Goal: Task Accomplishment & Management: Complete application form

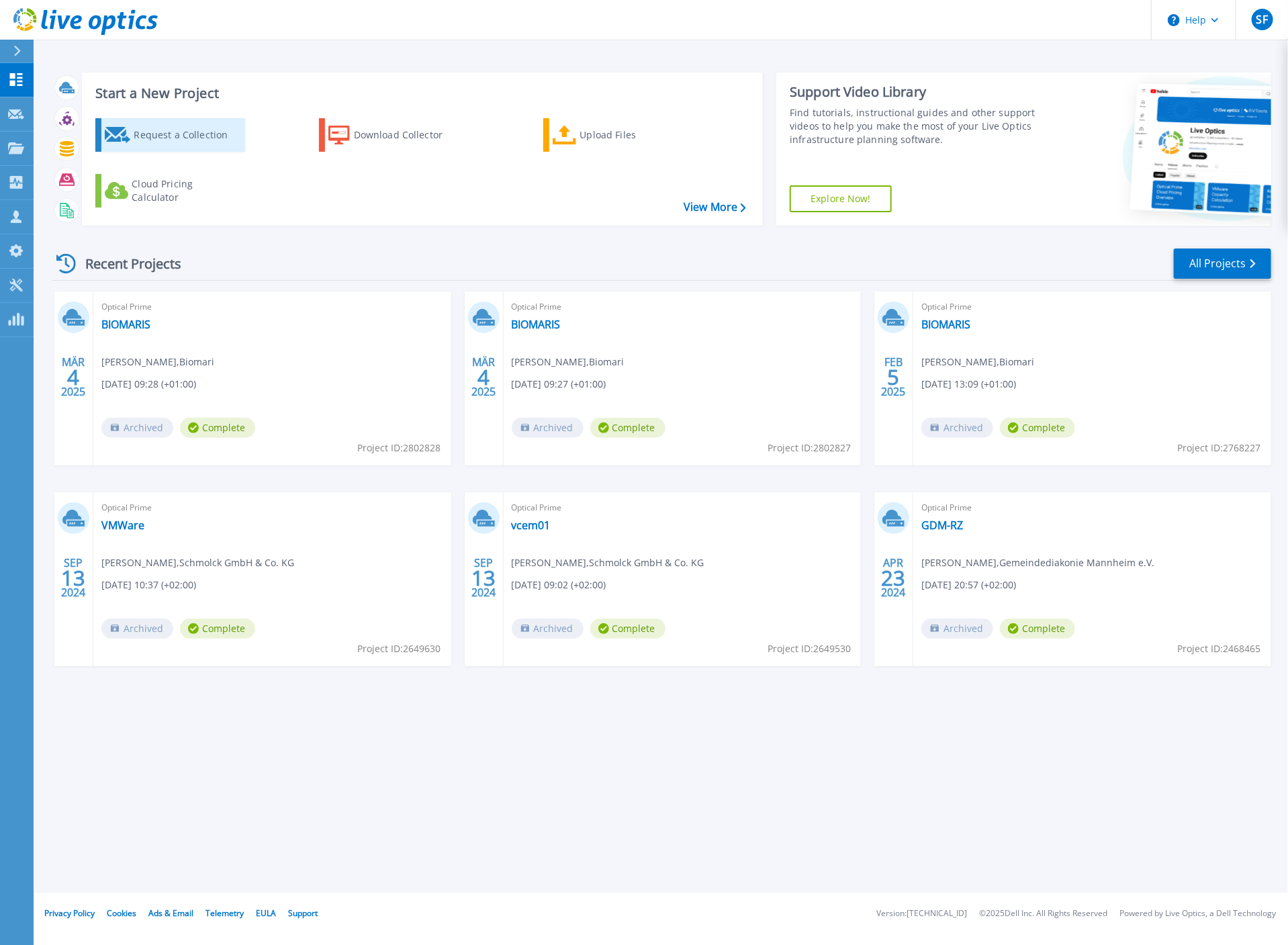
click at [193, 135] on div "Request a Collection" at bounding box center [187, 134] width 108 height 27
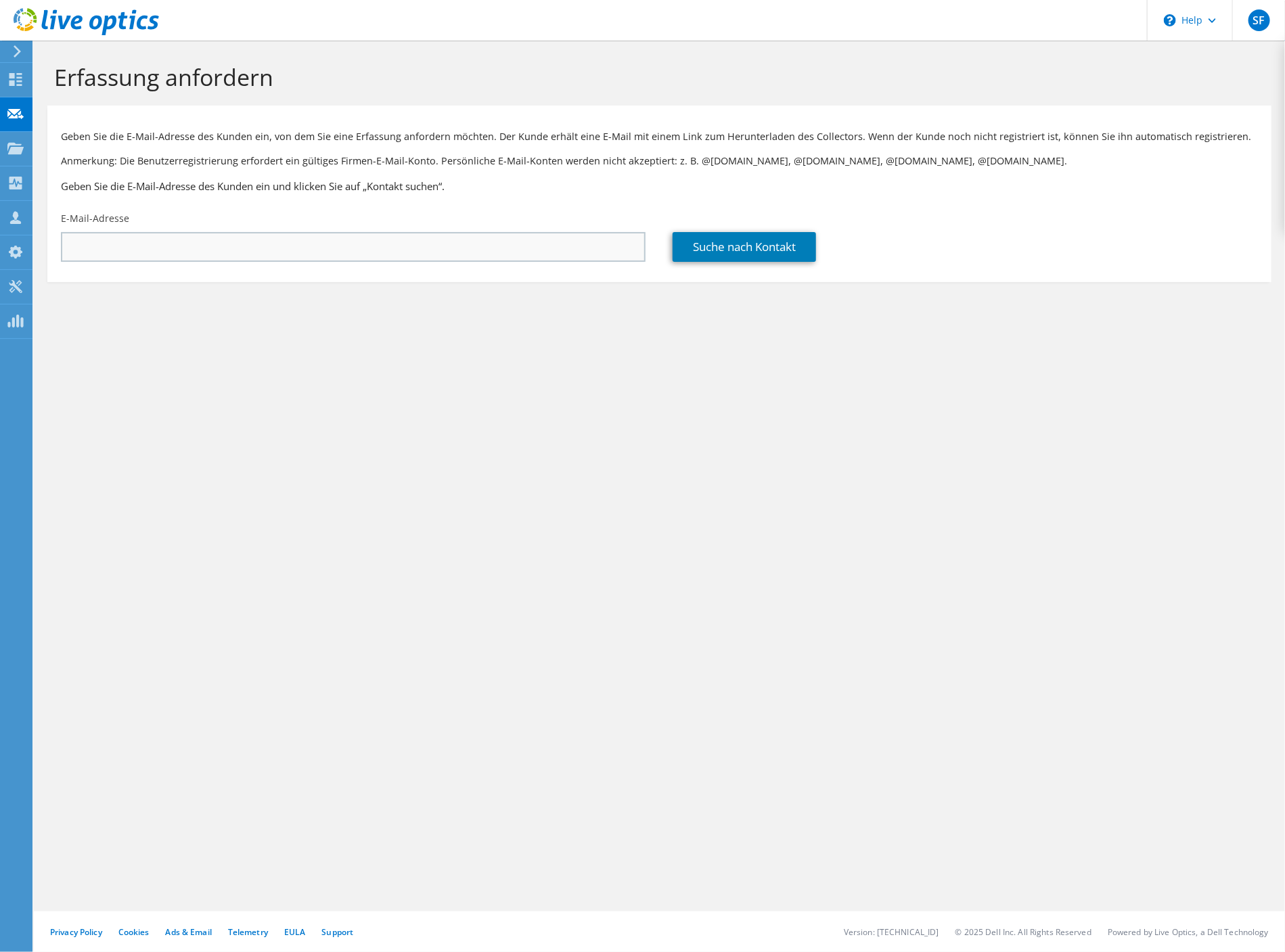
click at [294, 260] on div "E-Mail-Adresse" at bounding box center [353, 237] width 612 height 63
click at [295, 253] on input "text" at bounding box center [354, 247] width 585 height 30
click at [240, 238] on input "text" at bounding box center [354, 247] width 585 height 30
paste input "[PERSON_NAME] <[EMAIL_ADDRESS][DOMAIN_NAME]>"
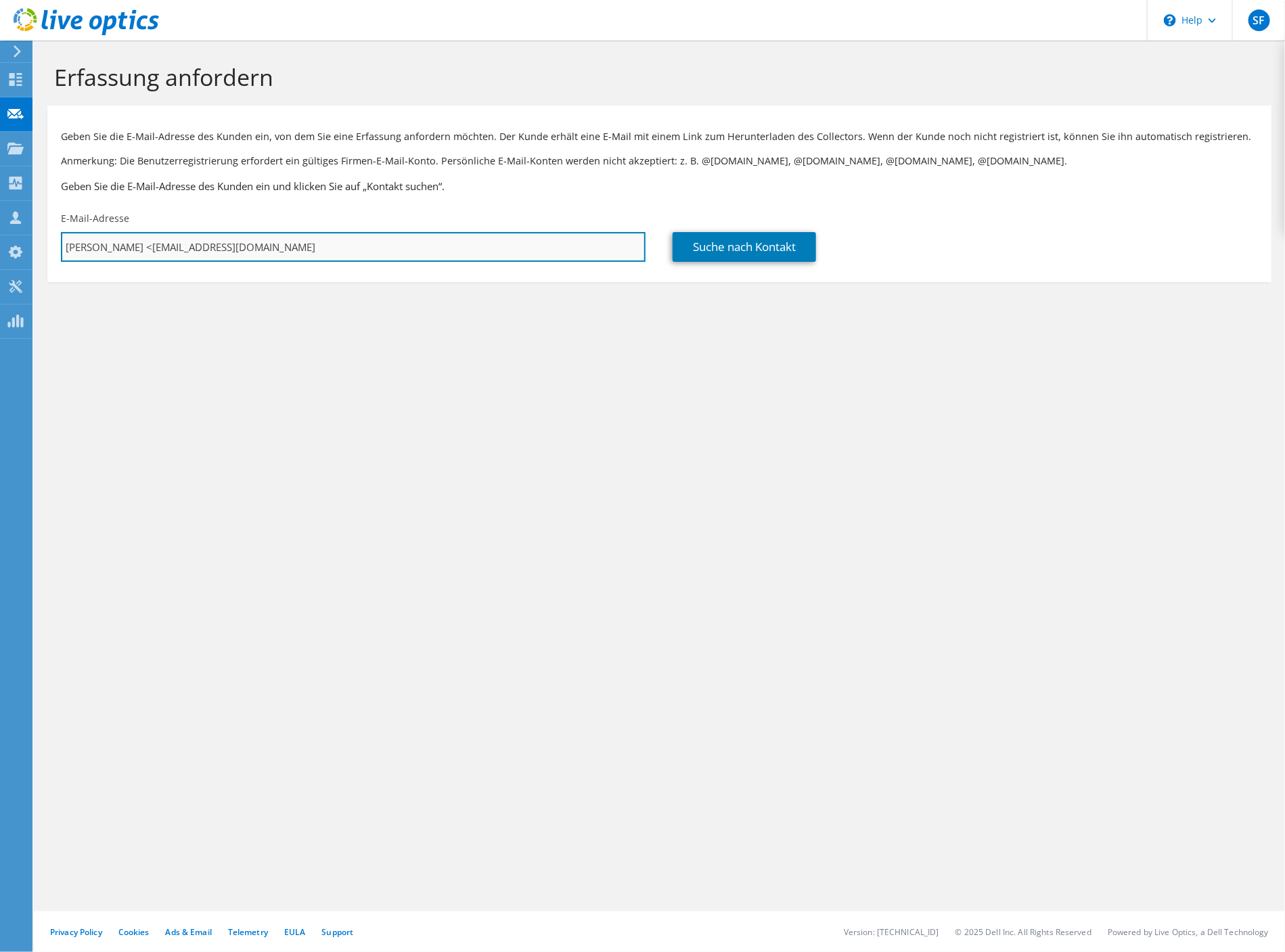
drag, startPoint x: 138, startPoint y: 245, endPoint x: -1, endPoint y: 275, distance: 142.2
click at [61, 262] on input "[PERSON_NAME] <[EMAIL_ADDRESS][DOMAIN_NAME]" at bounding box center [354, 247] width 585 height 30
type input "[EMAIL_ADDRESS][DOMAIN_NAME]"
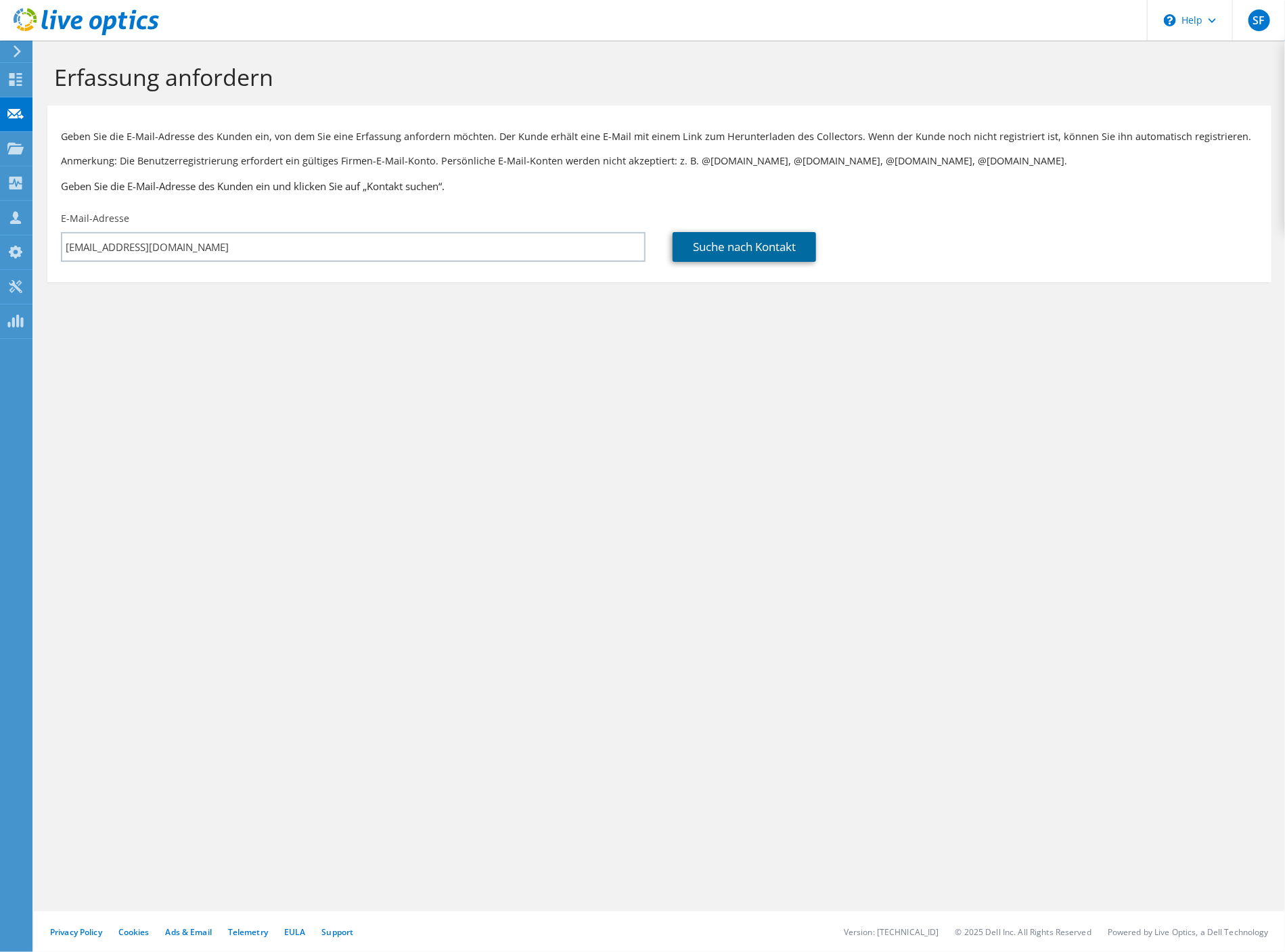
click at [723, 244] on link "Suche nach Kontakt" at bounding box center [744, 247] width 144 height 30
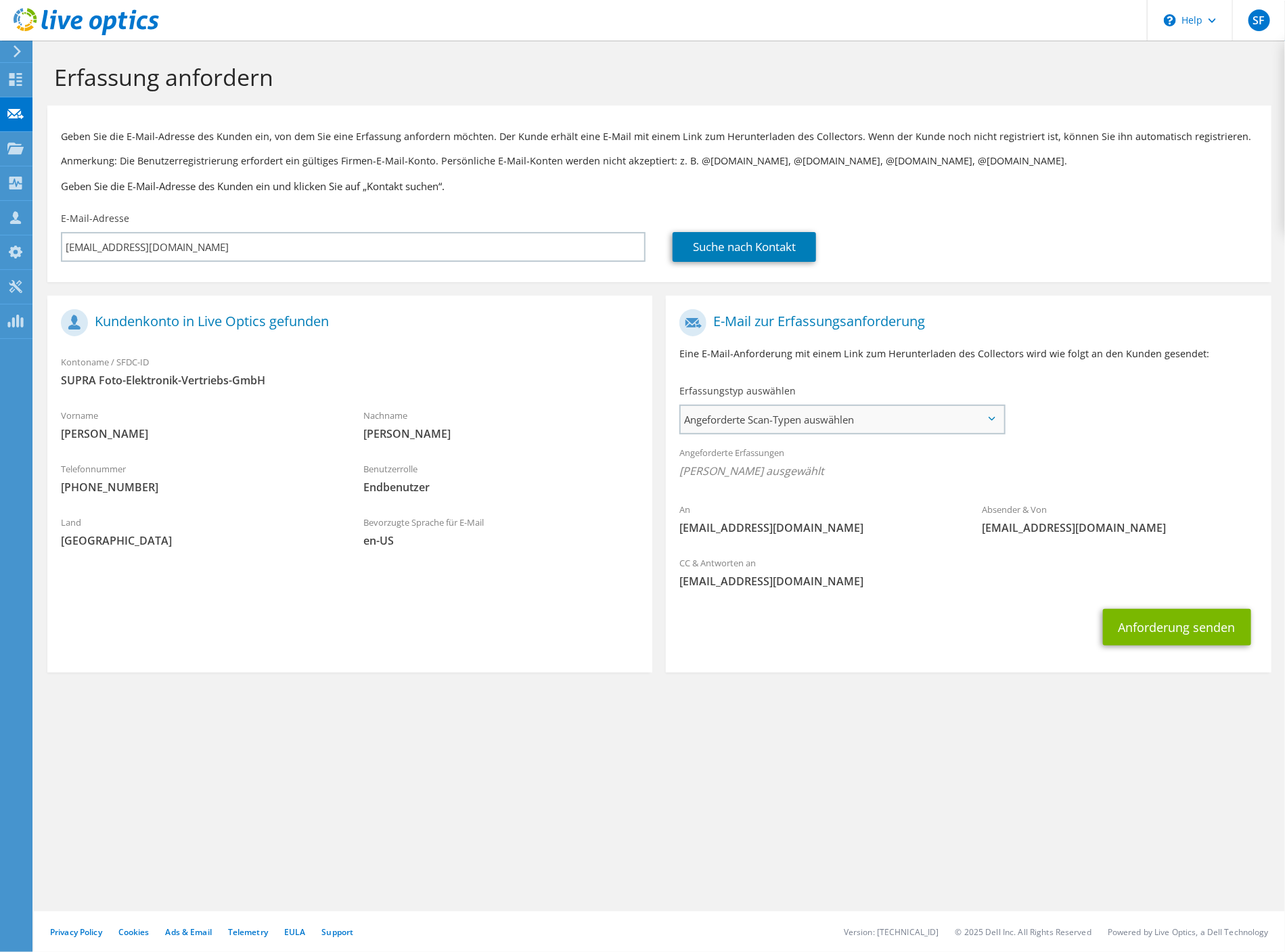
click at [908, 419] on span "Angeforderte Scan-Typen auswählen" at bounding box center [842, 419] width 323 height 27
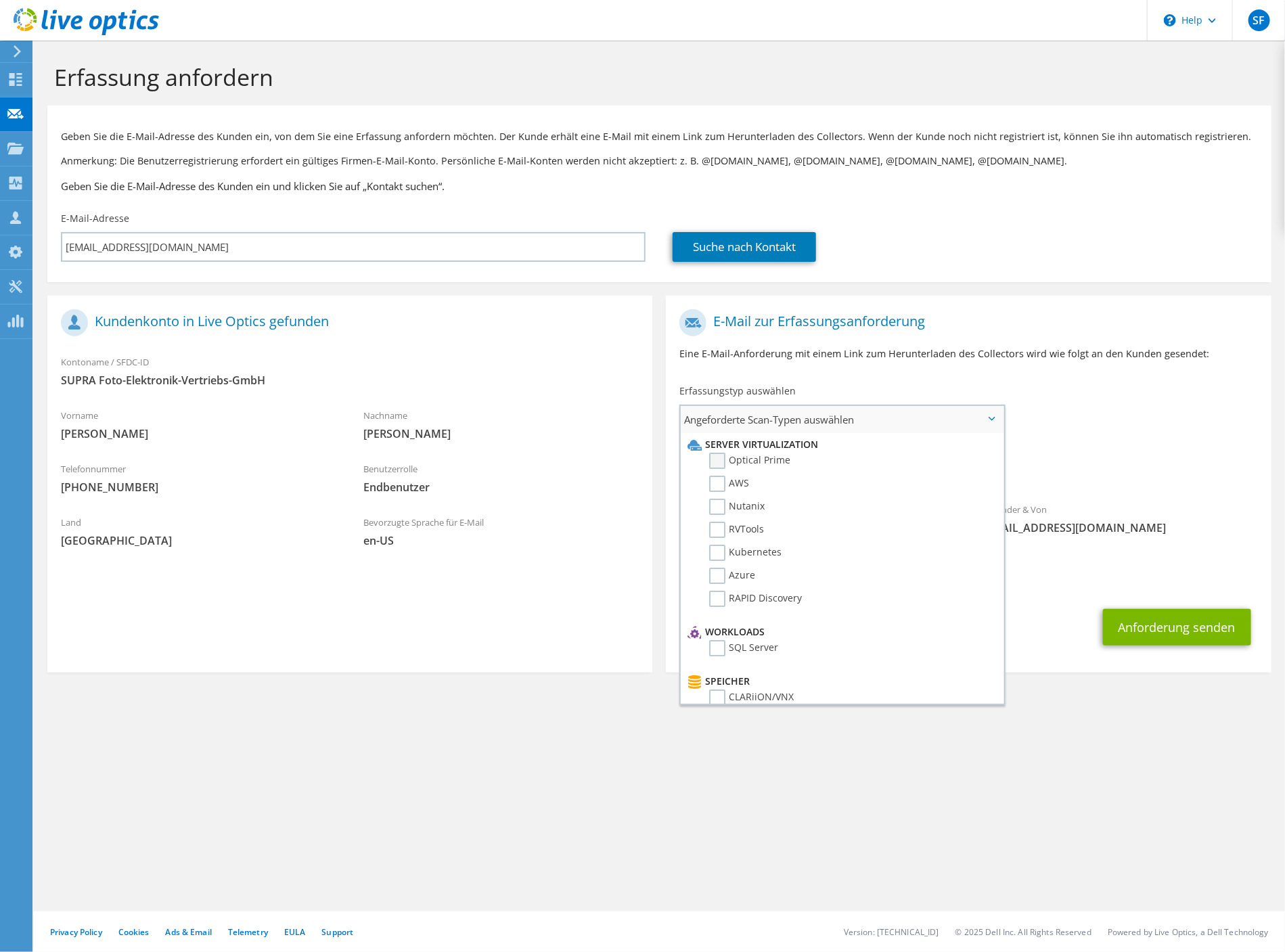
click at [713, 457] on label "Optical Prime" at bounding box center [750, 460] width 81 height 16
click at [0, 0] on input "Optical Prime" at bounding box center [0, 0] width 0 height 0
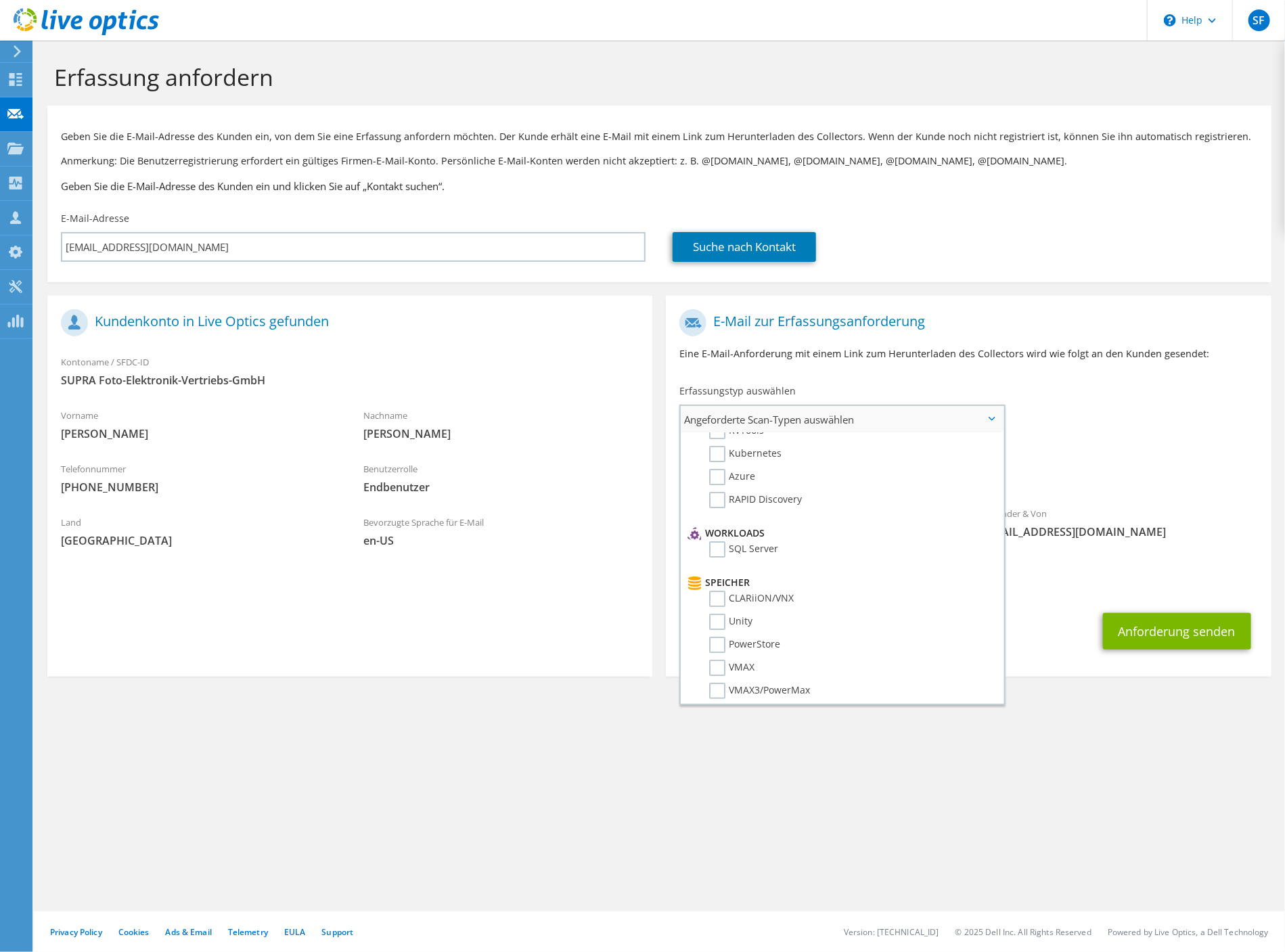
scroll to position [127, 0]
click at [723, 586] on label "Unity" at bounding box center [731, 593] width 44 height 16
click at [0, 0] on input "Unity" at bounding box center [0, 0] width 0 height 0
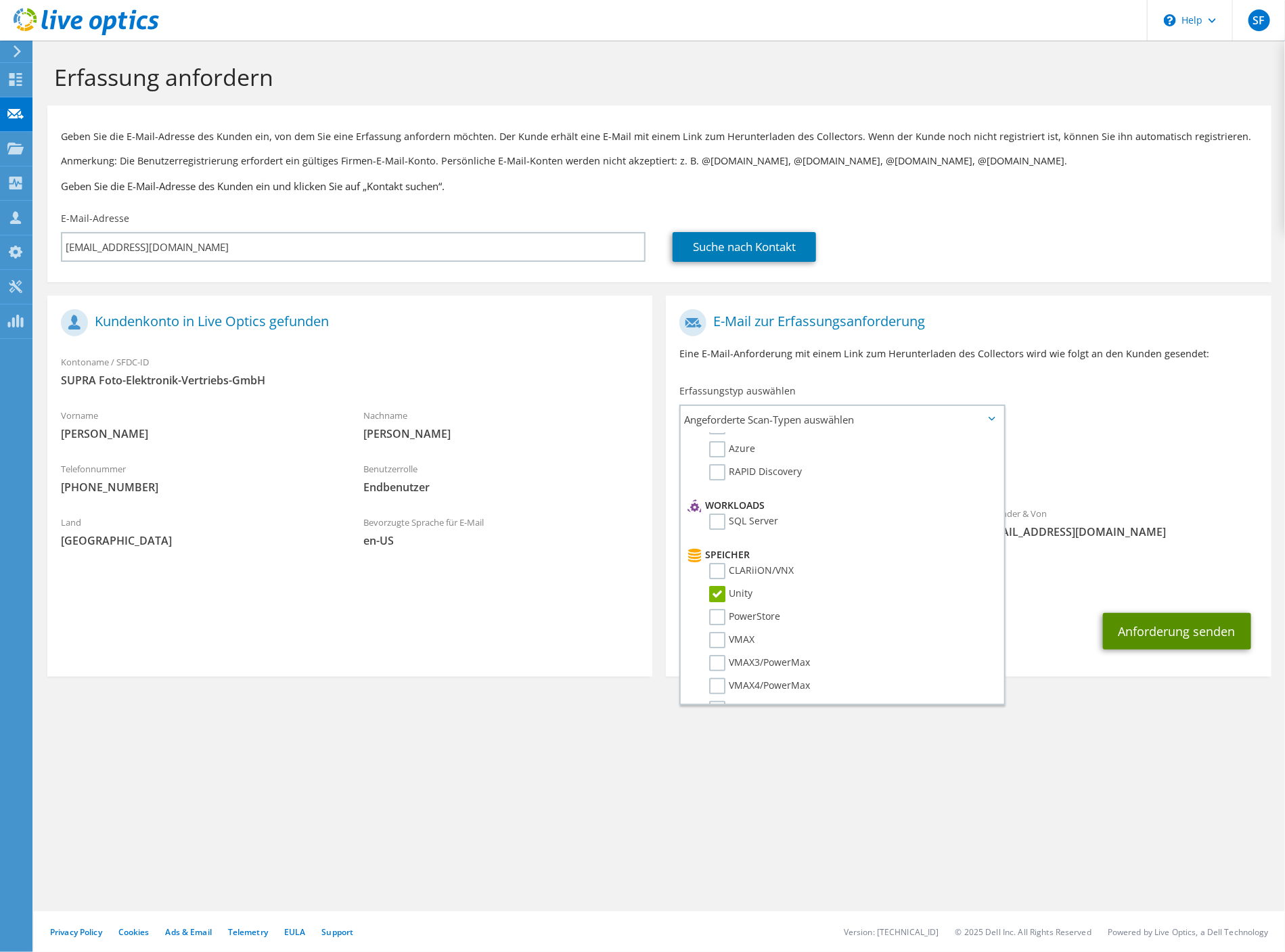
click at [1167, 634] on button "Anforderung senden" at bounding box center [1177, 631] width 148 height 37
